Goal: Find specific page/section: Find specific page/section

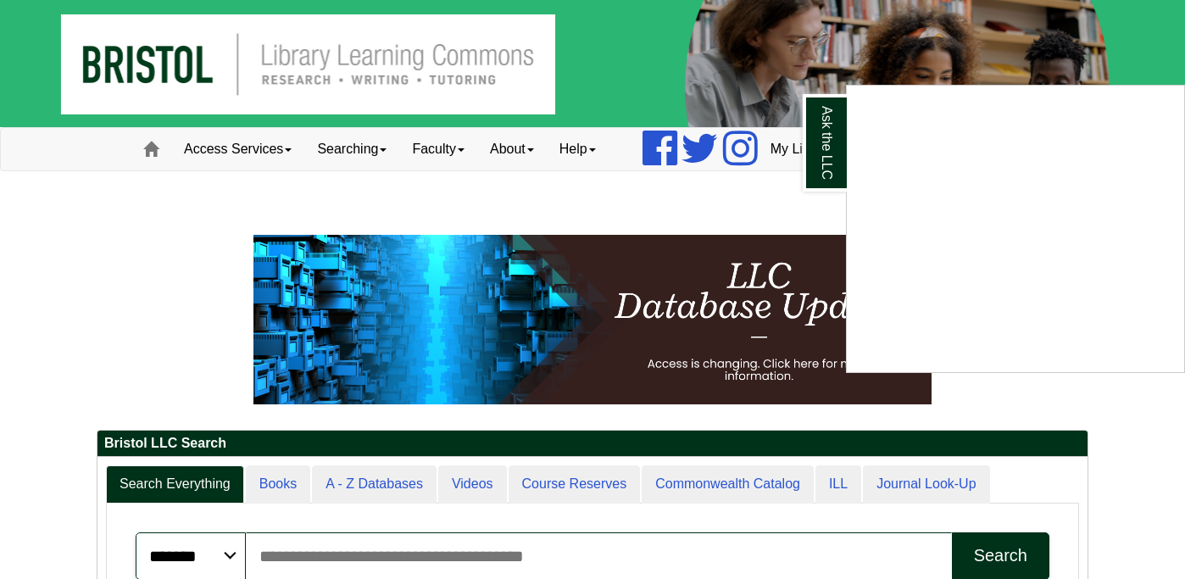
click at [231, 155] on div "Ask the LLC" at bounding box center [592, 289] width 1185 height 579
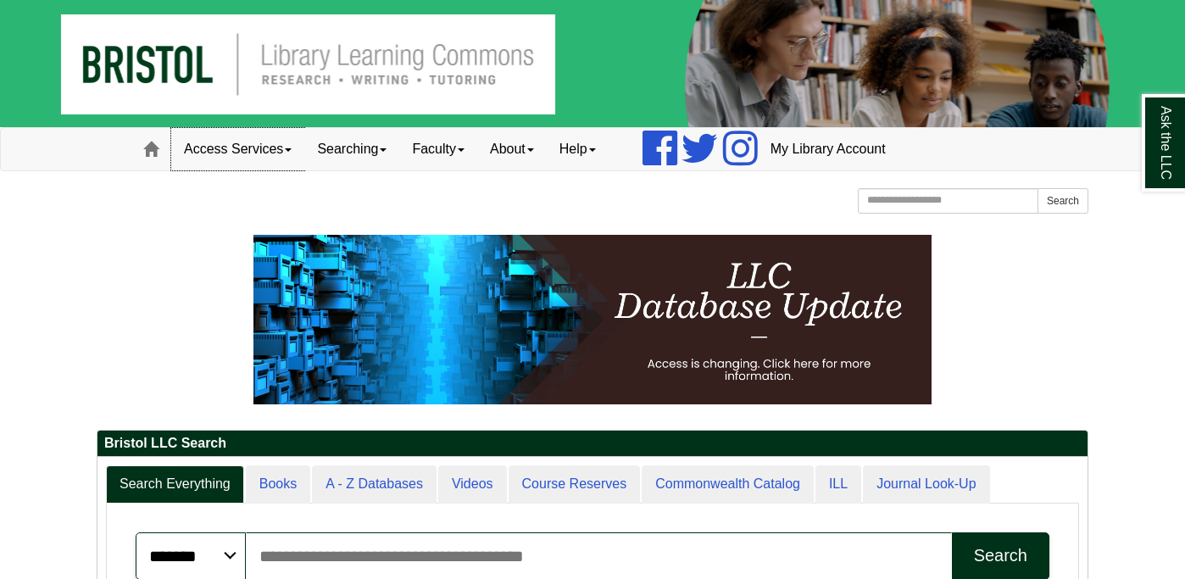
click at [231, 154] on link "Access Services" at bounding box center [237, 149] width 133 height 42
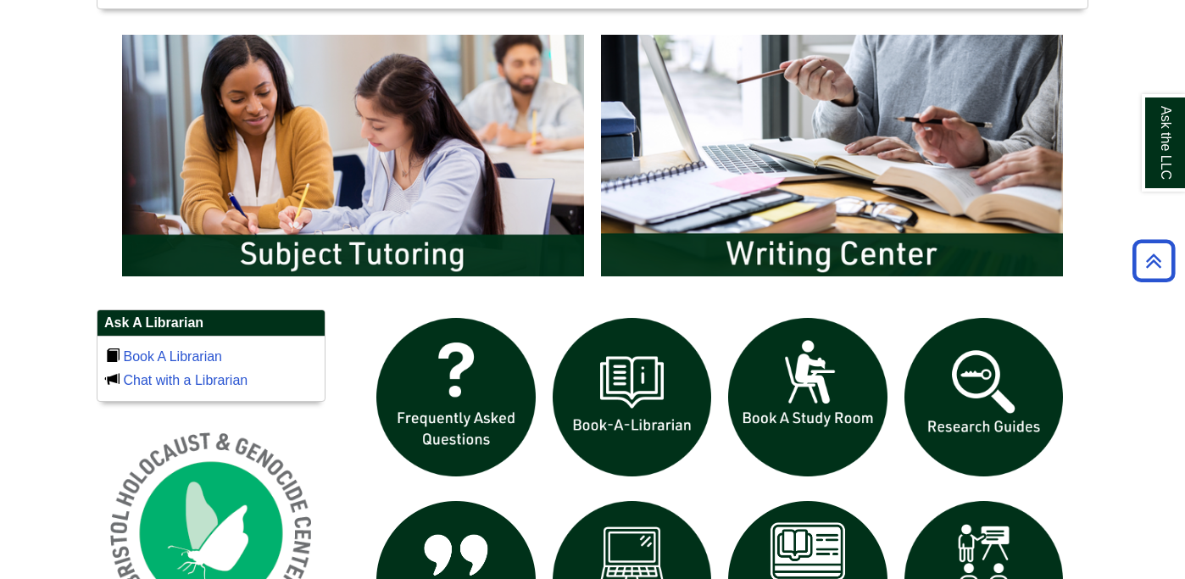
scroll to position [891, 0]
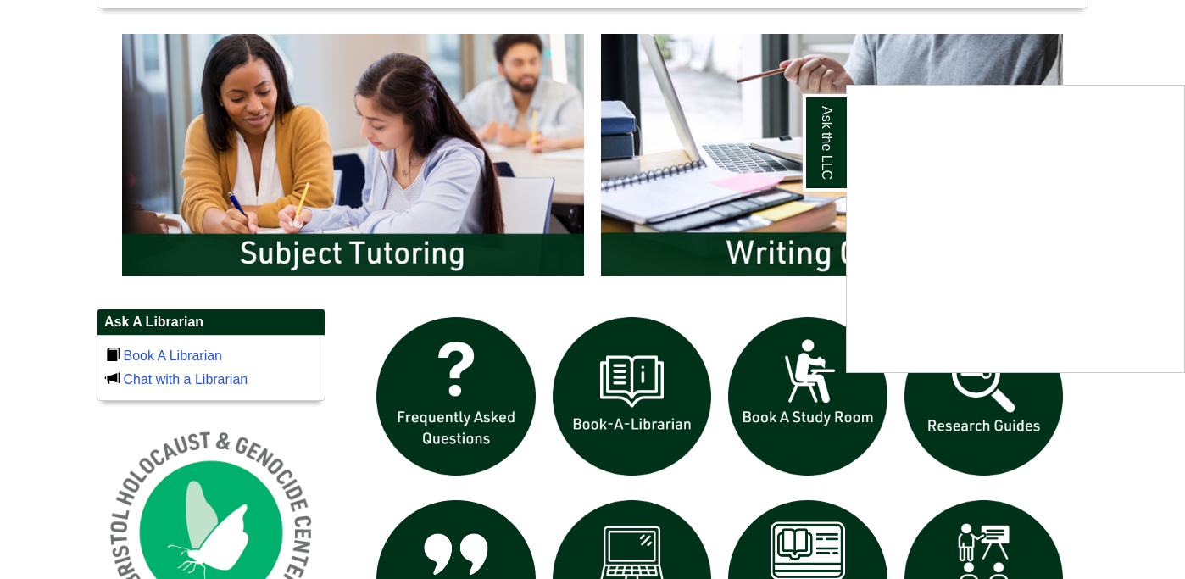
click at [845, 235] on div "Ask the LLC" at bounding box center [592, 289] width 1185 height 579
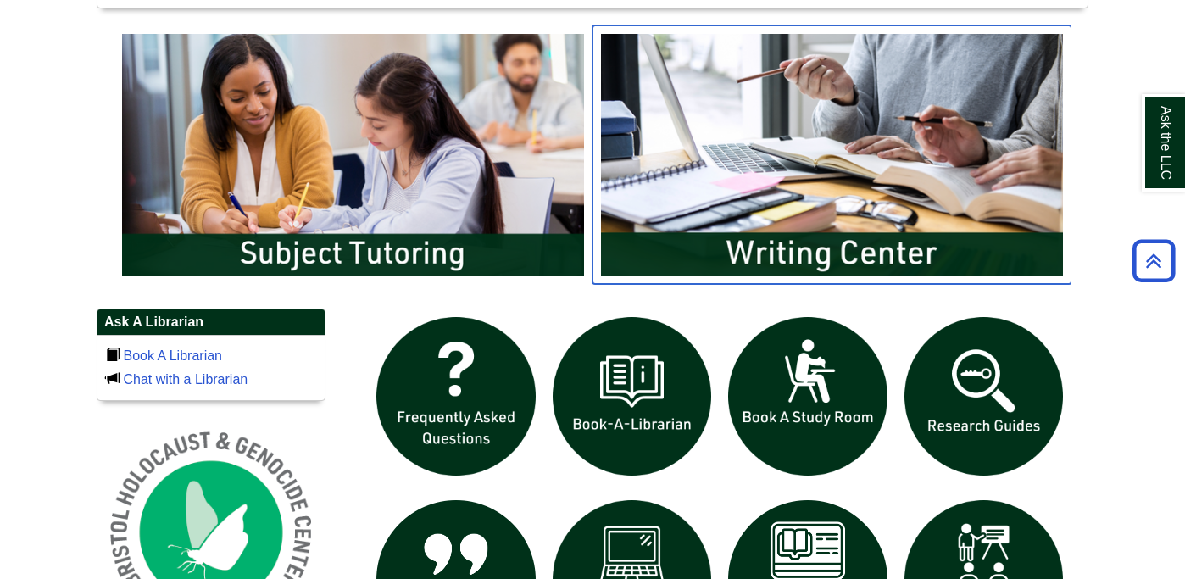
click at [816, 251] on img "slideshow" at bounding box center [832, 154] width 479 height 258
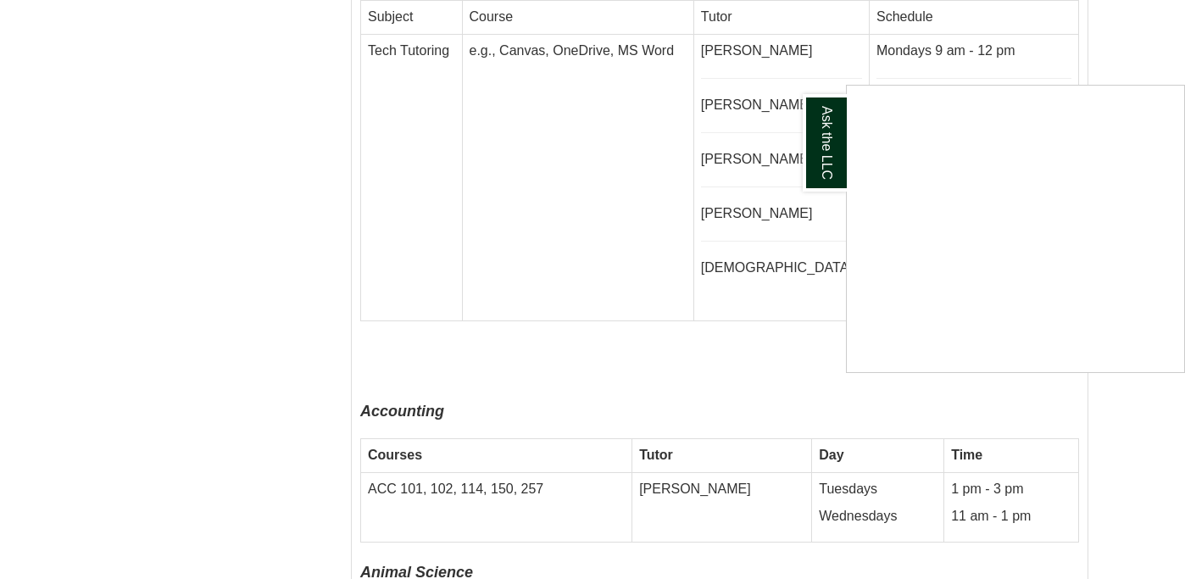
scroll to position [3677, 0]
